Goal: Find specific page/section: Find specific page/section

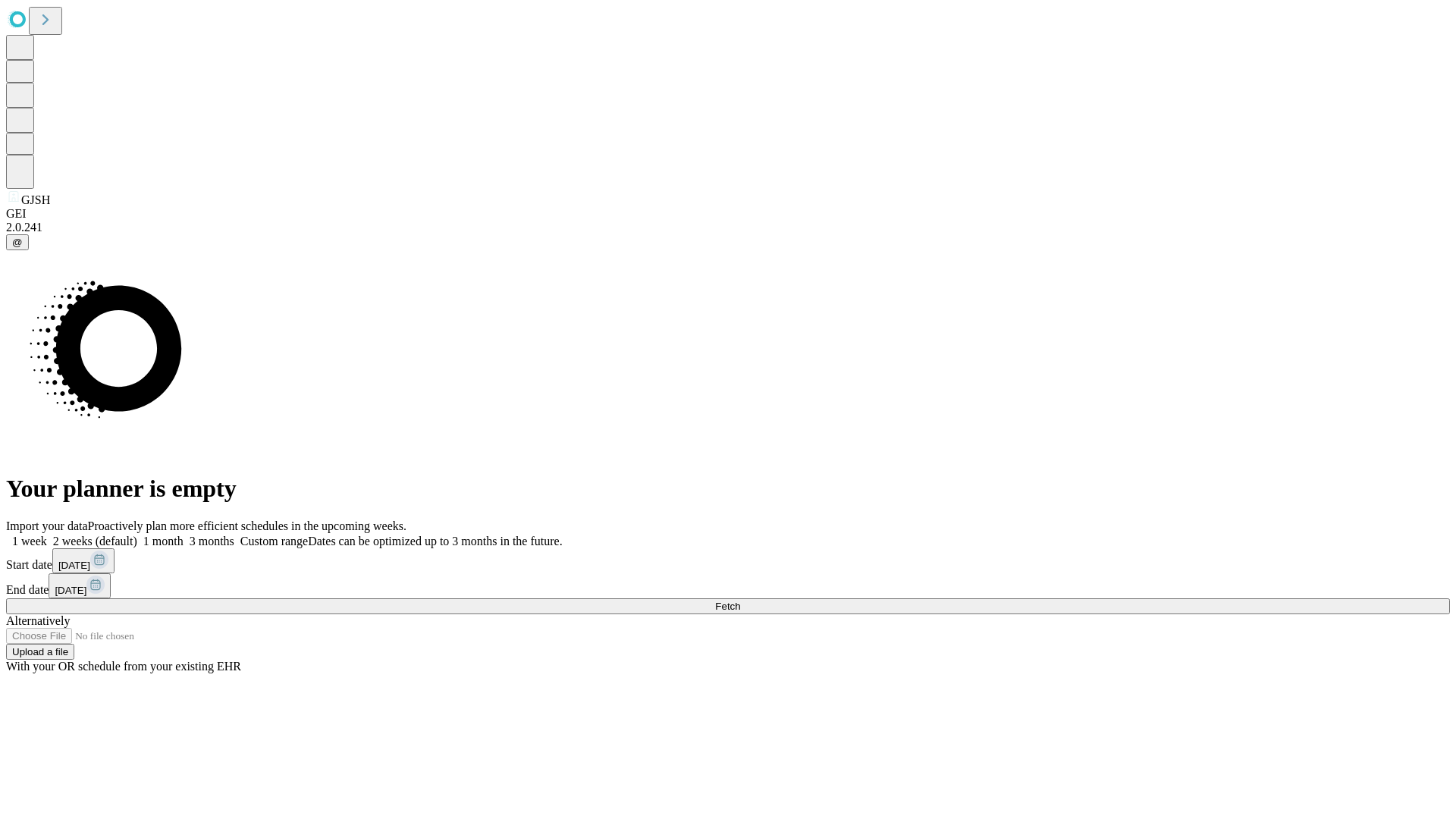
click at [740, 601] on span "Fetch" at bounding box center [728, 606] width 25 height 12
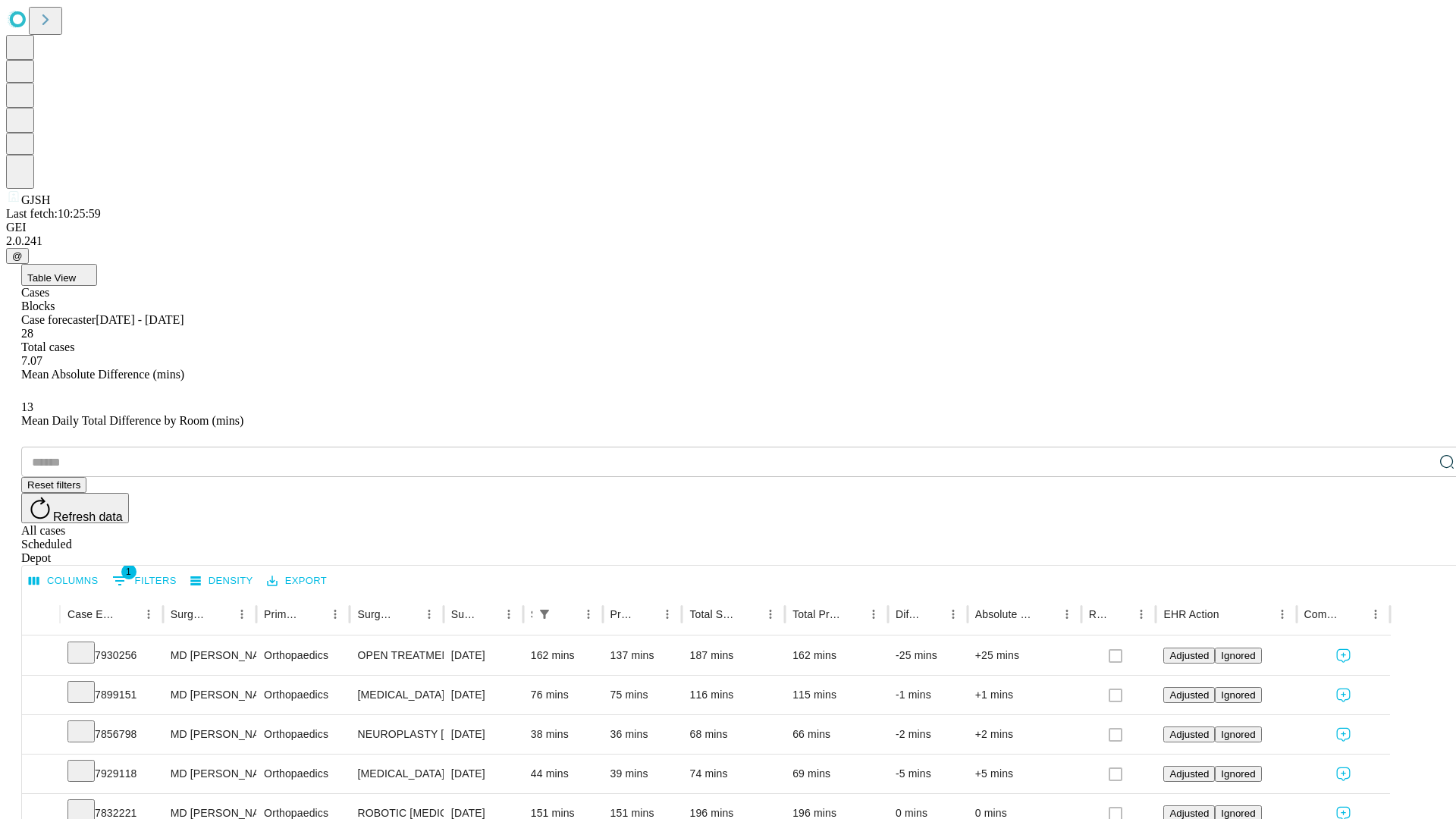
click at [1416, 551] on div "Depot" at bounding box center [743, 558] width 1444 height 14
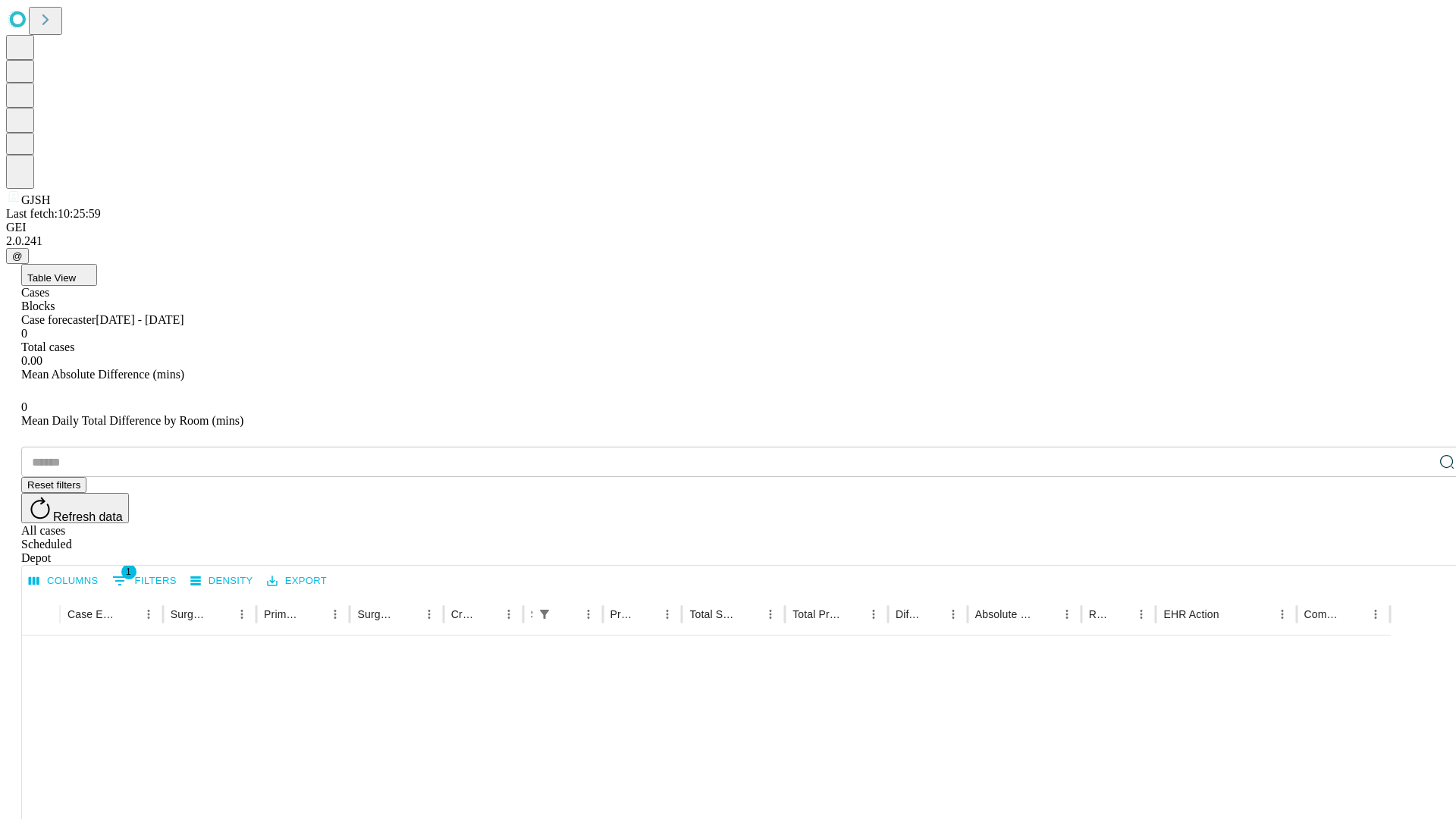
click at [1293, 524] on div "All cases" at bounding box center [743, 531] width 1444 height 14
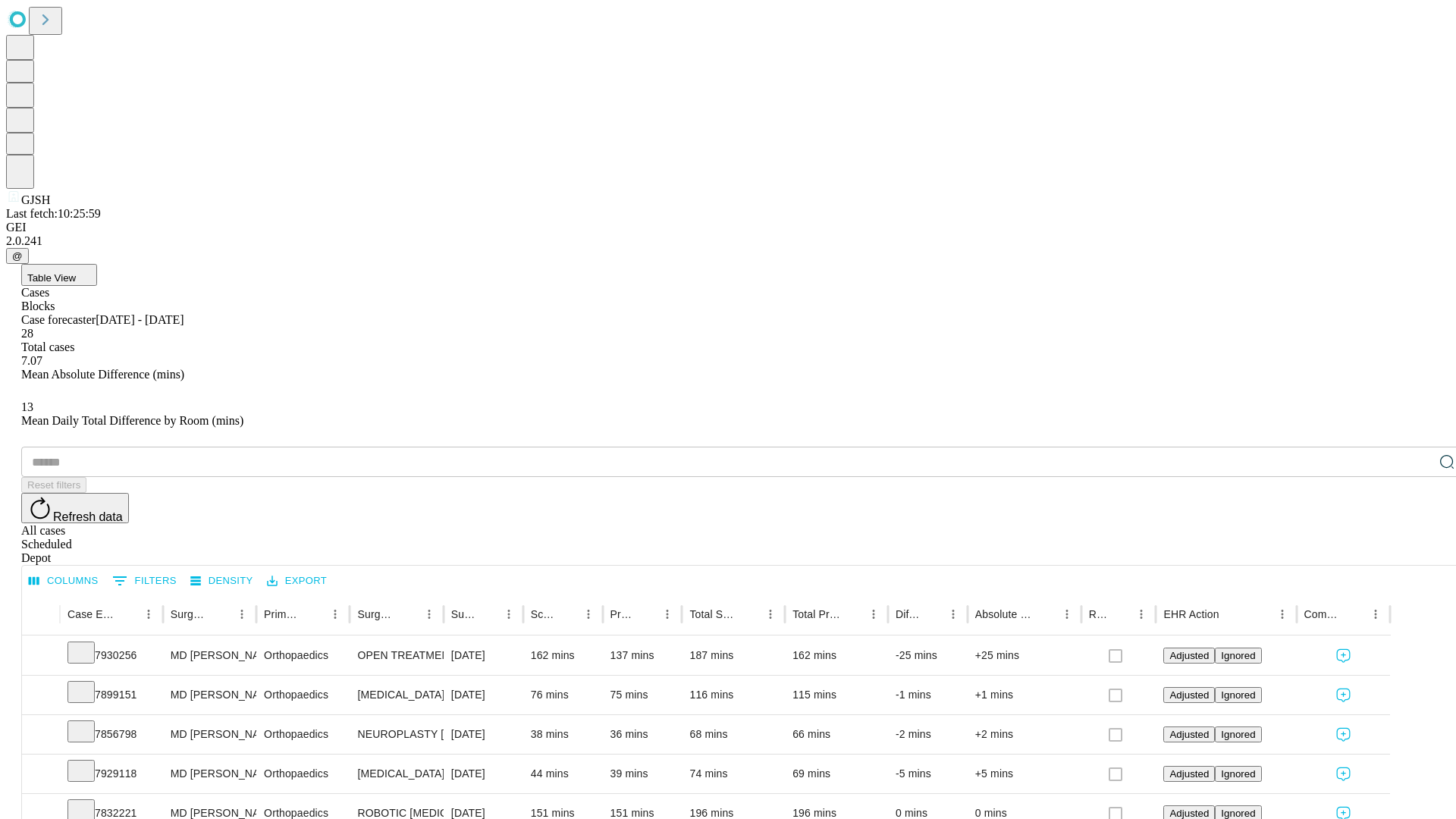
type input "*******"
